Goal: Transaction & Acquisition: Purchase product/service

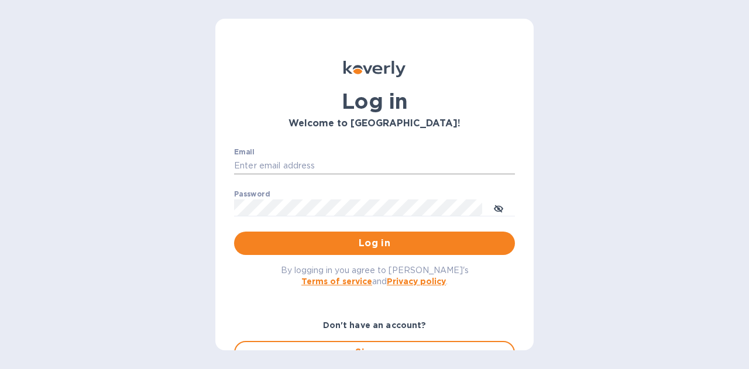
click at [329, 168] on input "Email" at bounding box center [374, 166] width 281 height 18
type input "[PERSON_NAME][EMAIL_ADDRESS][PERSON_NAME][DOMAIN_NAME]"
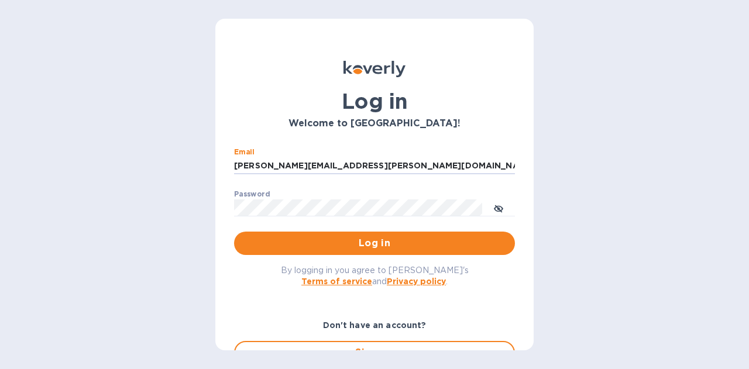
click at [367, 236] on button "Log in" at bounding box center [374, 243] width 281 height 23
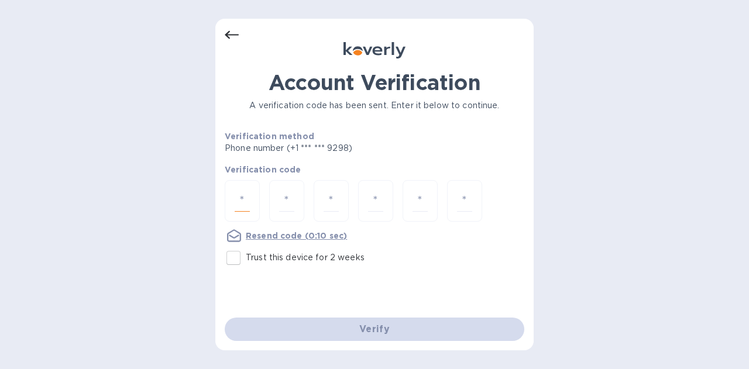
click at [245, 204] on input "number" at bounding box center [242, 201] width 15 height 22
type input "6"
type input "1"
type input "5"
type input "0"
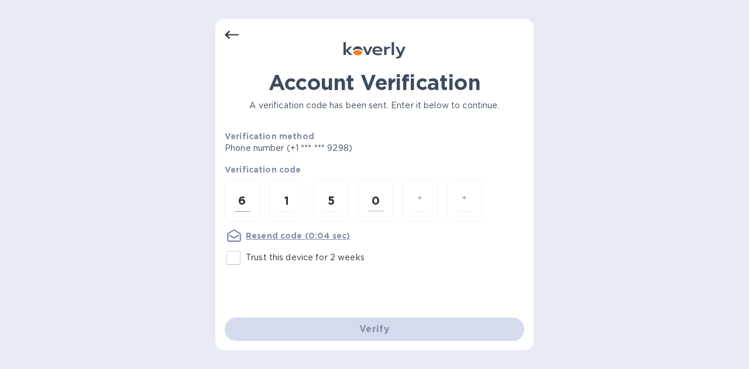
type input "1"
type input "9"
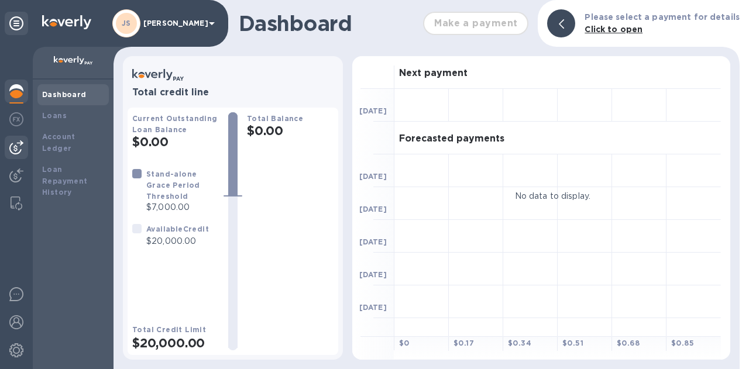
click at [25, 146] on div at bounding box center [16, 147] width 23 height 23
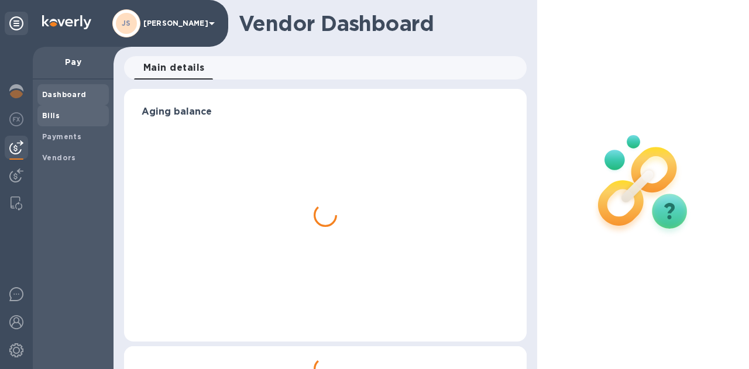
click at [69, 118] on span "Bills" at bounding box center [73, 116] width 62 height 12
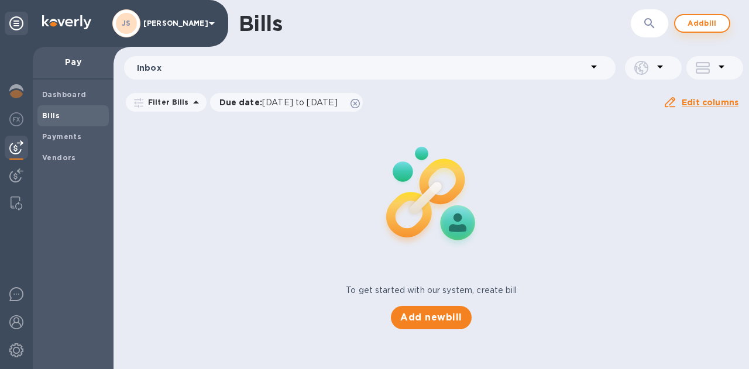
click at [695, 27] on span "Add bill" at bounding box center [702, 23] width 35 height 14
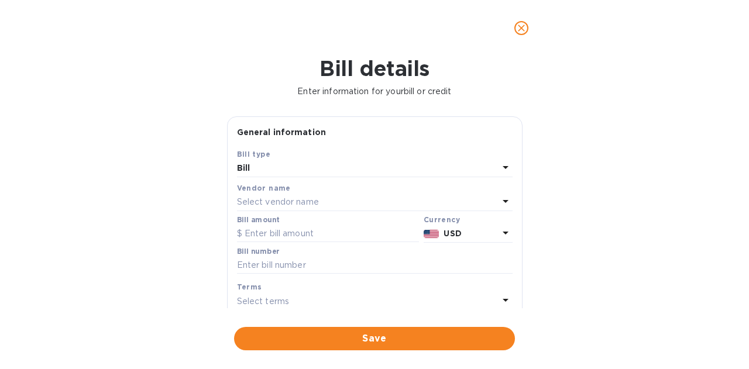
click at [352, 203] on div "Select vendor name" at bounding box center [368, 202] width 262 height 16
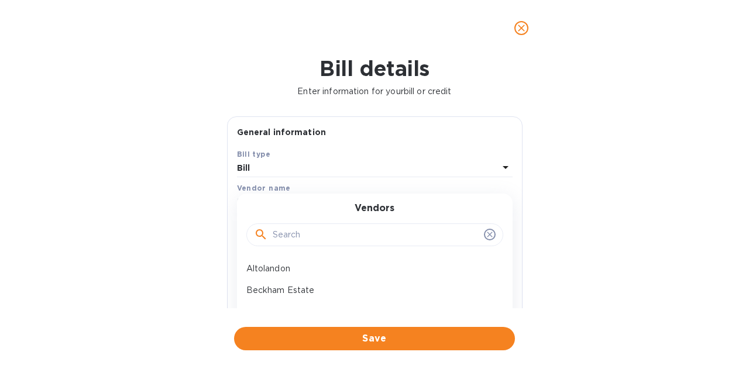
click at [342, 237] on input "text" at bounding box center [376, 235] width 207 height 18
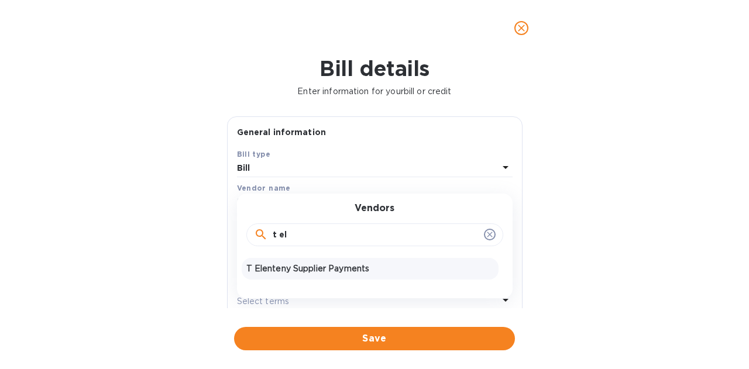
type input "t el"
click at [330, 266] on p "T Elenteny Supplier Payments" at bounding box center [369, 269] width 247 height 12
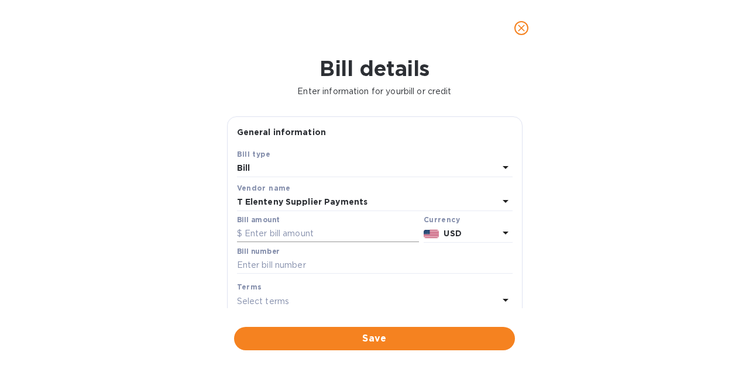
click at [286, 234] on input "text" at bounding box center [328, 234] width 182 height 18
click at [317, 237] on input "text" at bounding box center [328, 234] width 182 height 18
paste input "10,040.55"
type input "10,040.55"
click at [310, 271] on input "text" at bounding box center [375, 266] width 276 height 18
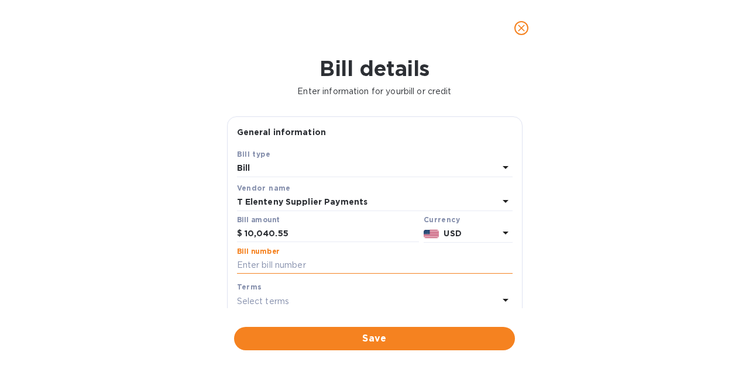
paste input "INV748087"
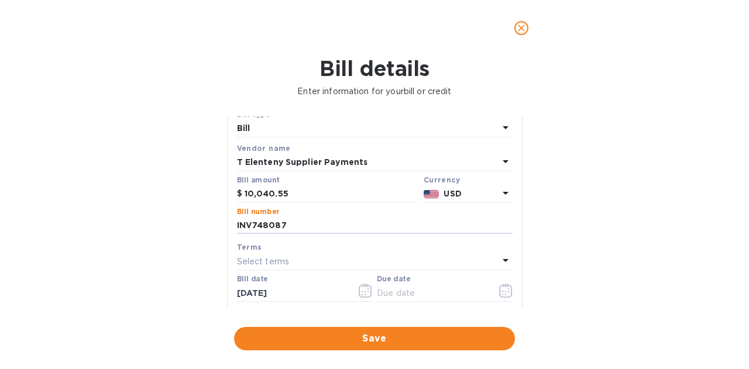
scroll to position [59, 0]
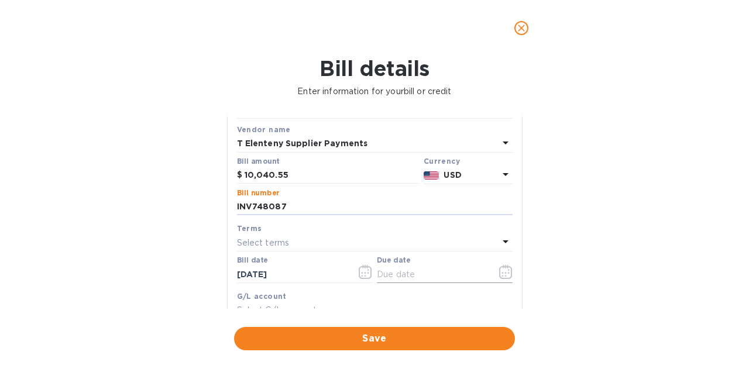
type input "INV748087"
click at [502, 269] on icon "button" at bounding box center [505, 272] width 13 height 14
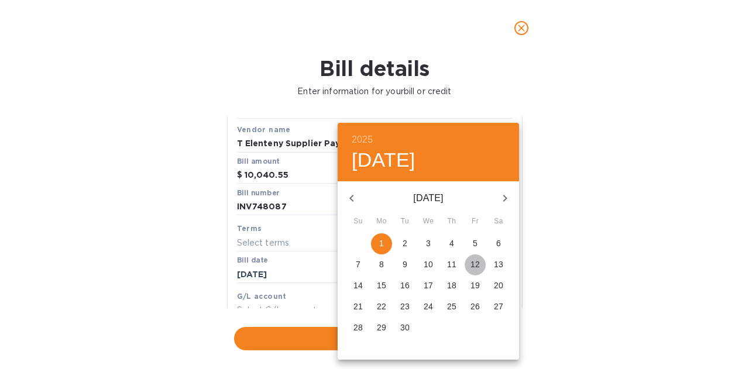
click at [480, 261] on span "12" at bounding box center [475, 265] width 21 height 12
type input "09/12/2025"
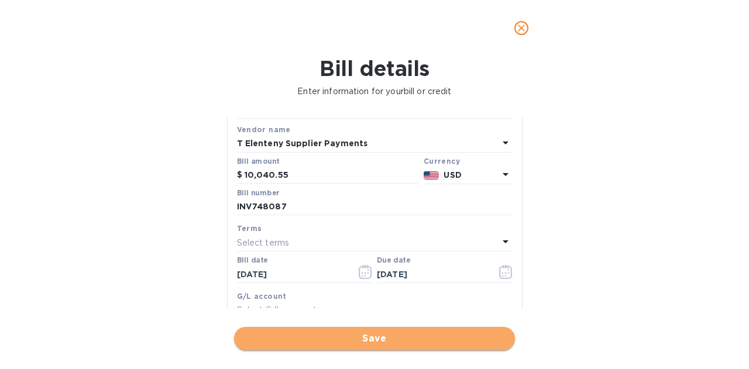
click at [380, 334] on span "Save" at bounding box center [374, 339] width 262 height 14
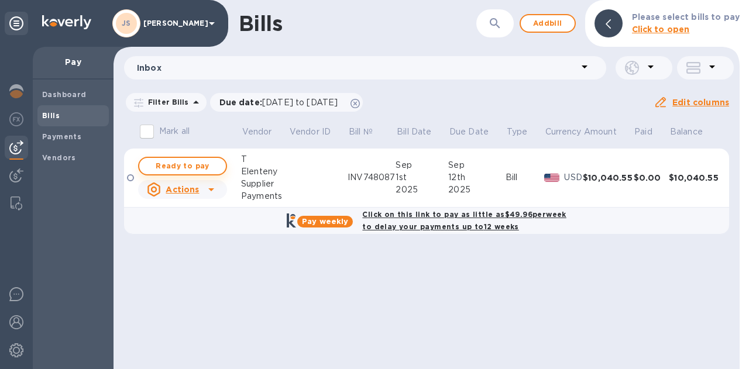
click at [205, 167] on span "Ready to pay" at bounding box center [183, 166] width 68 height 14
checkbox input "true"
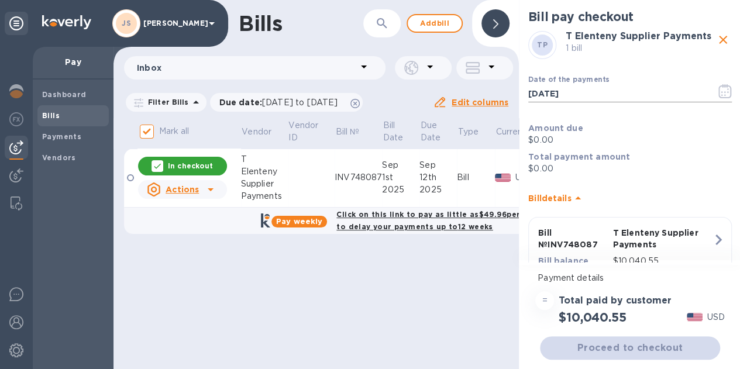
click at [718, 93] on icon "button" at bounding box center [724, 91] width 13 height 14
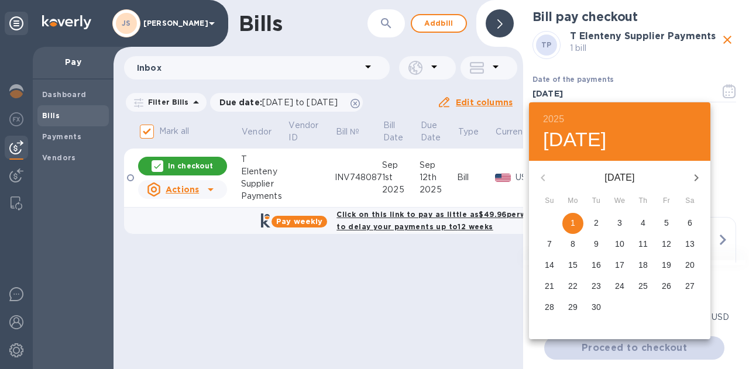
click at [668, 247] on p "12" at bounding box center [666, 244] width 9 height 12
type input "09/12/2025"
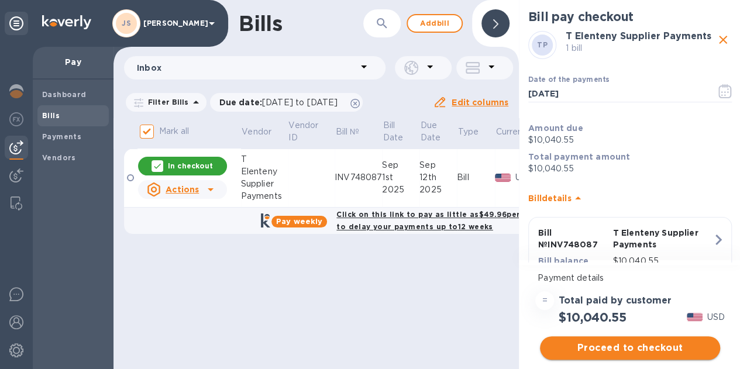
click at [630, 343] on span "Proceed to checkout" at bounding box center [629, 348] width 161 height 14
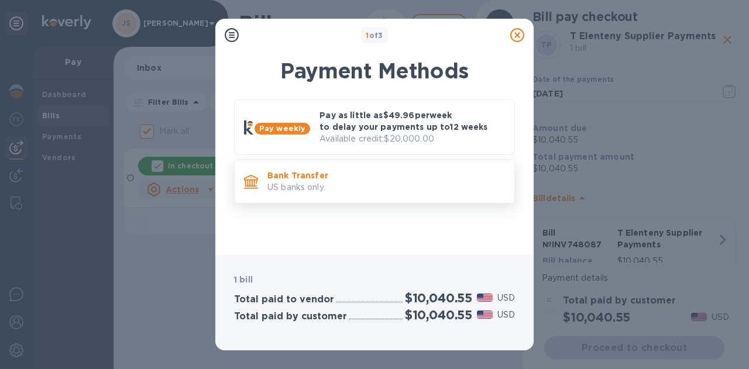
click at [329, 177] on p "Bank Transfer" at bounding box center [386, 176] width 238 height 12
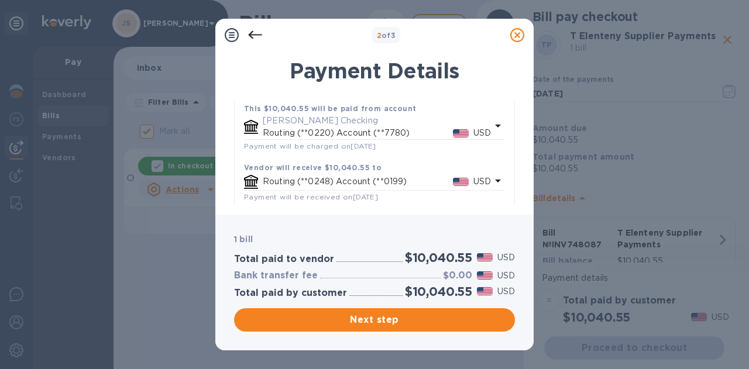
scroll to position [97, 0]
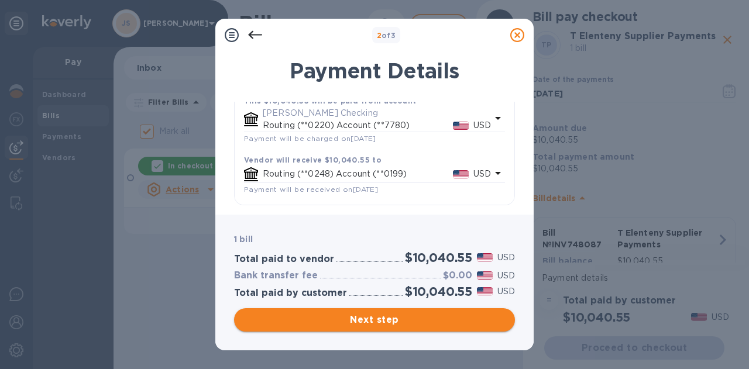
click at [419, 321] on span "Next step" at bounding box center [374, 320] width 262 height 14
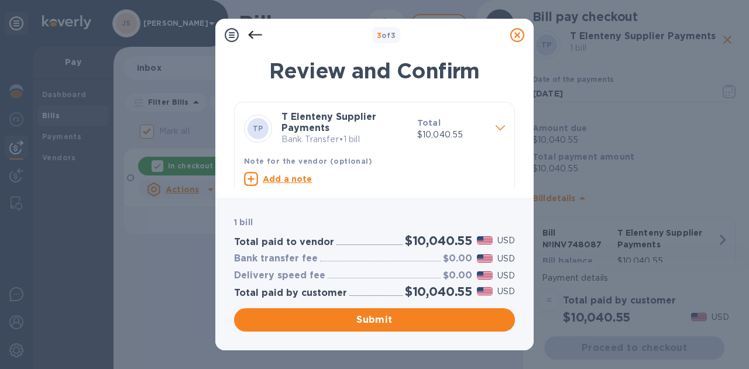
click at [301, 182] on u "Add a note" at bounding box center [288, 178] width 50 height 9
click at [290, 180] on textarea at bounding box center [365, 181] width 242 height 10
paste textarea "10,040.55"
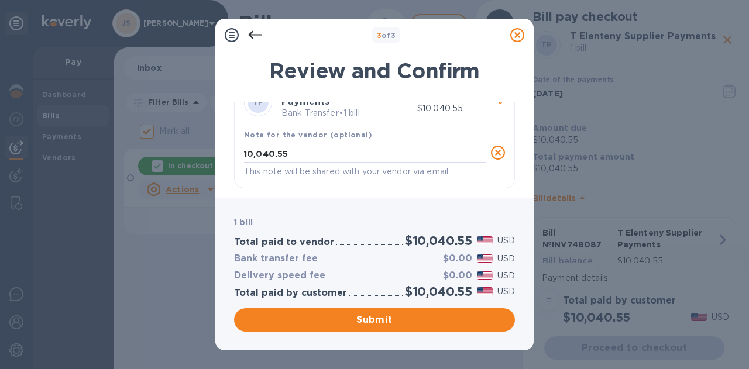
drag, startPoint x: 315, startPoint y: 157, endPoint x: 177, endPoint y: 140, distance: 139.2
click at [177, 140] on div "3 of 3 Review and Confirm TP T Elenteny Supplier Payments Bank Transfer • 1 bil…" at bounding box center [374, 184] width 749 height 369
click at [294, 152] on textarea "10,040.55" at bounding box center [365, 154] width 242 height 10
click at [301, 154] on textarea "10,040.55" at bounding box center [365, 154] width 242 height 10
click at [309, 156] on textarea "10,040.55" at bounding box center [365, 154] width 242 height 10
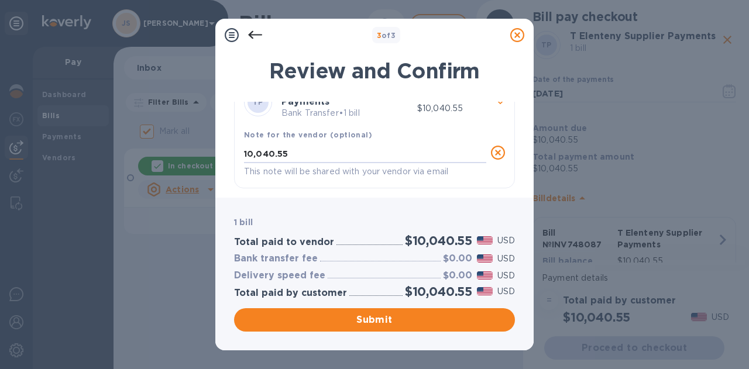
drag, startPoint x: 308, startPoint y: 155, endPoint x: 223, endPoint y: 150, distance: 84.4
click at [223, 150] on div "Review and Confirm TP T Elenteny Supplier Payments Bank Transfer • 1 bill Total…" at bounding box center [374, 120] width 318 height 153
type textarea "INV748087"
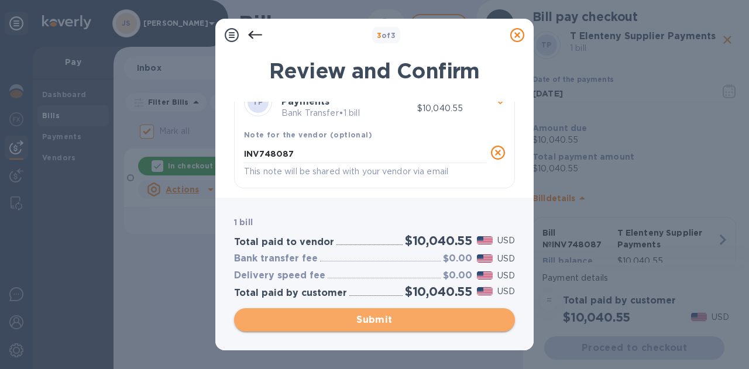
click at [362, 318] on span "Submit" at bounding box center [374, 320] width 262 height 14
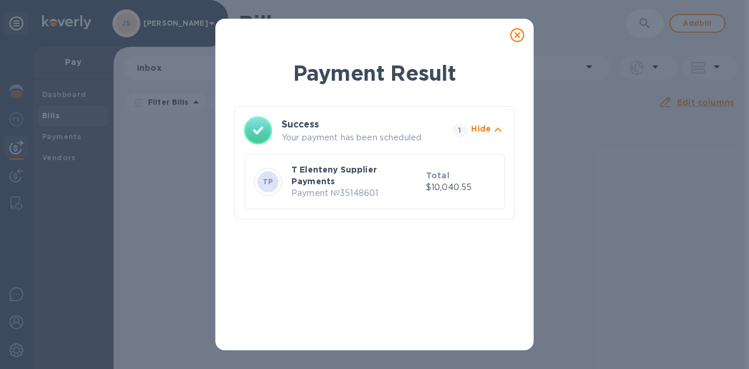
click at [515, 34] on icon at bounding box center [517, 35] width 14 height 14
